Goal: Information Seeking & Learning: Learn about a topic

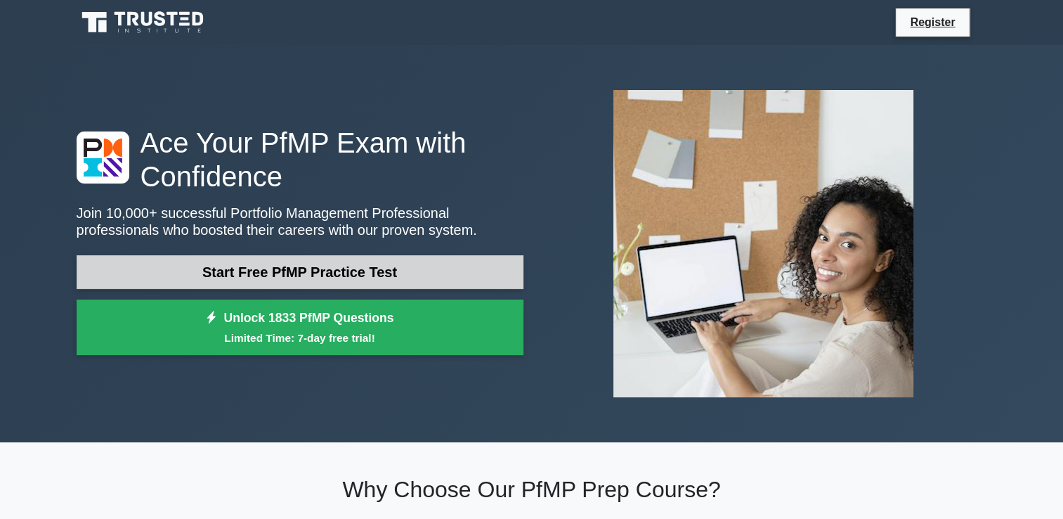
click at [296, 277] on link "Start Free PfMP Practice Test" at bounding box center [300, 272] width 447 height 34
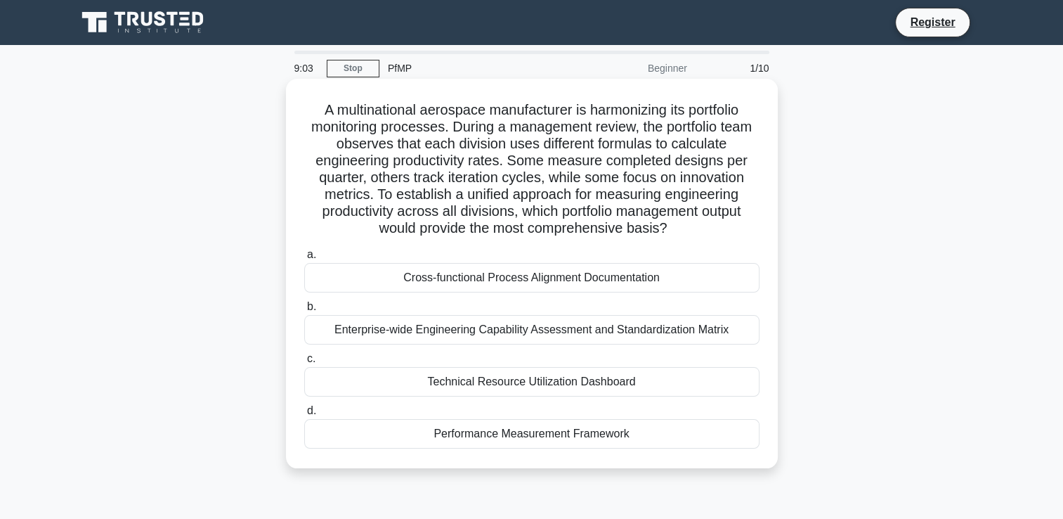
click at [544, 431] on div "Performance Measurement Framework" at bounding box center [531, 434] width 455 height 30
click at [304, 415] on input "d. Performance Measurement Framework" at bounding box center [304, 410] width 0 height 9
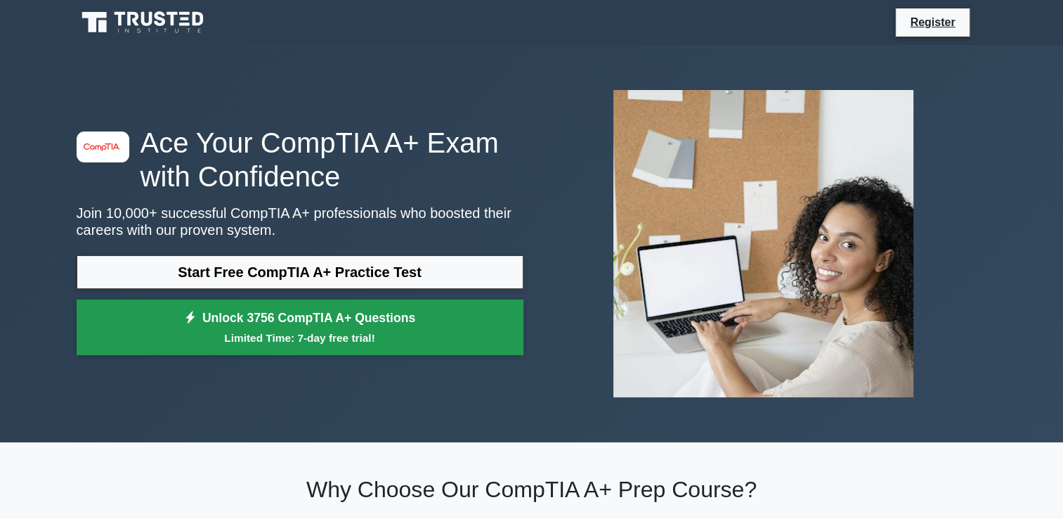
click at [357, 318] on link "Unlock 3756 CompTIA A+ Questions Limited Time: 7-day free trial!" at bounding box center [300, 327] width 447 height 56
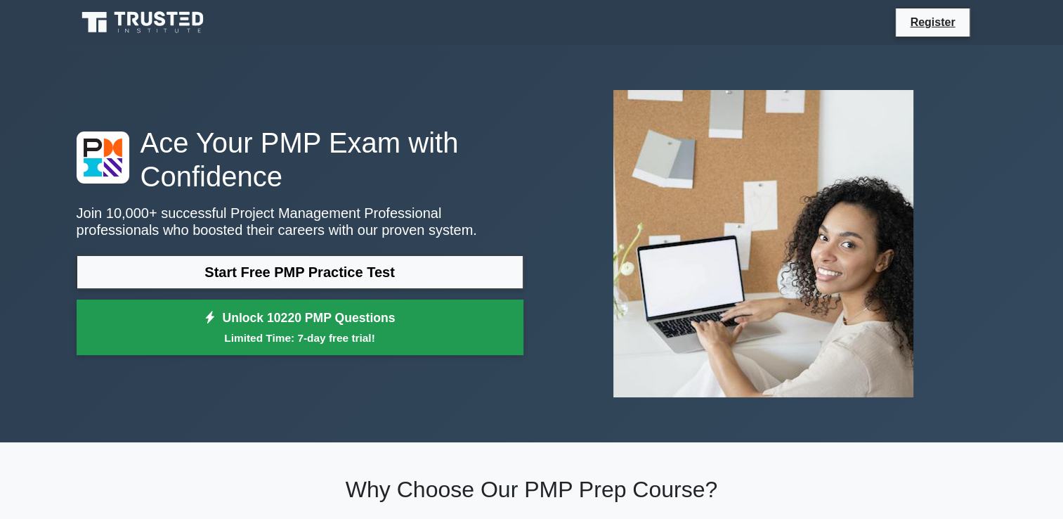
click at [242, 335] on small "Limited Time: 7-day free trial!" at bounding box center [300, 338] width 412 height 16
